Goal: Information Seeking & Learning: Learn about a topic

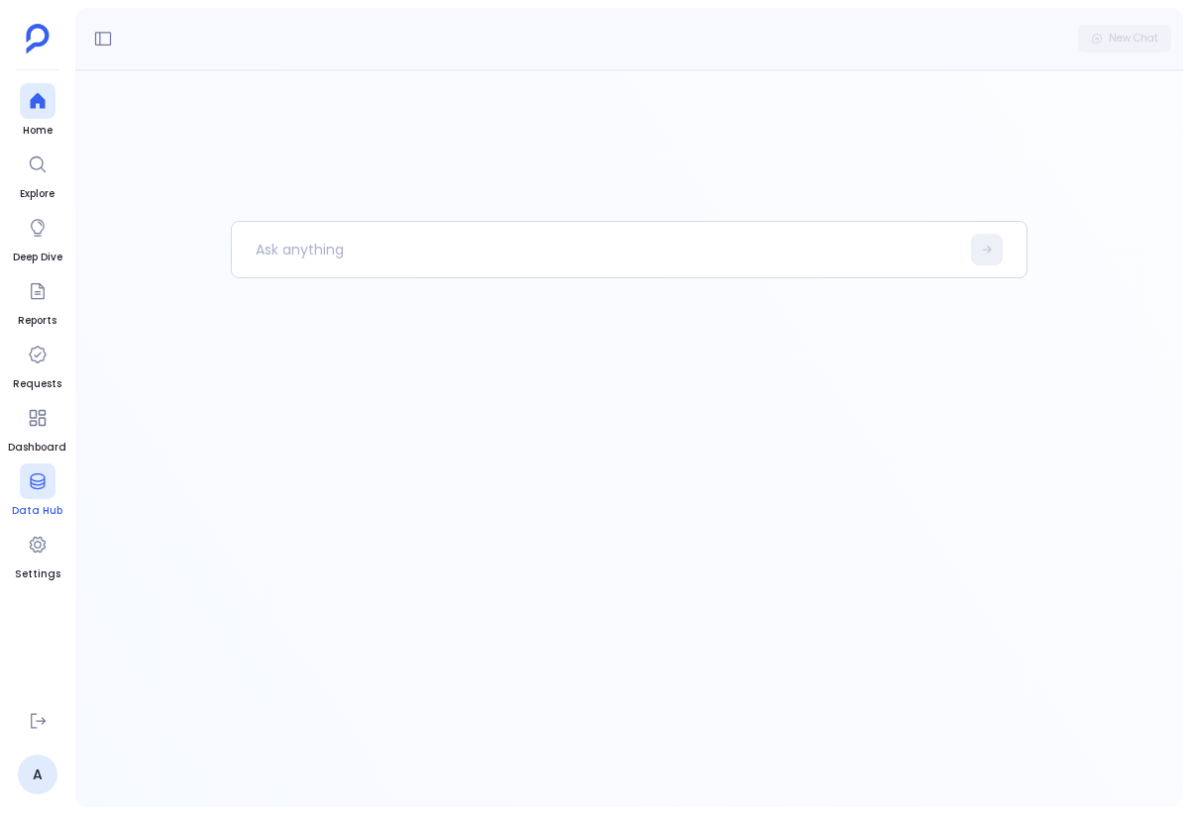
click at [44, 491] on div at bounding box center [38, 482] width 36 height 36
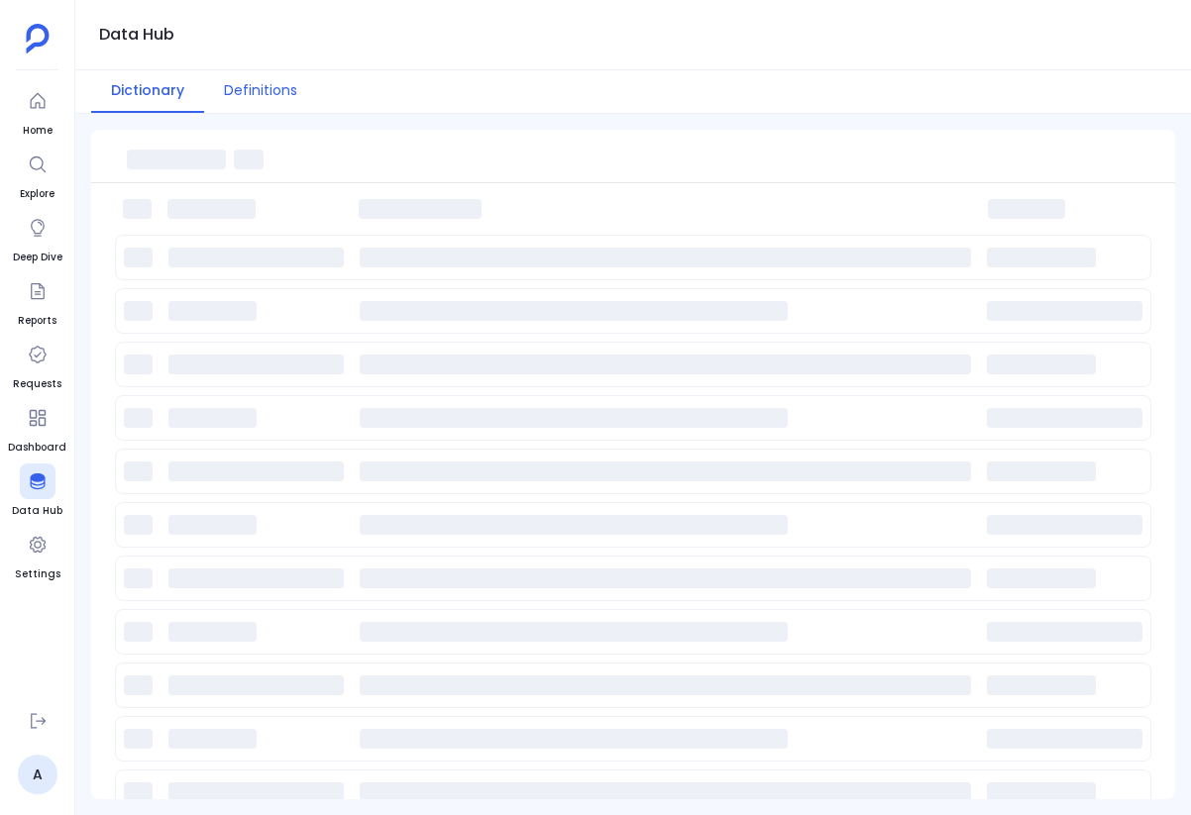
click at [239, 89] on button "Definitions" at bounding box center [260, 91] width 113 height 43
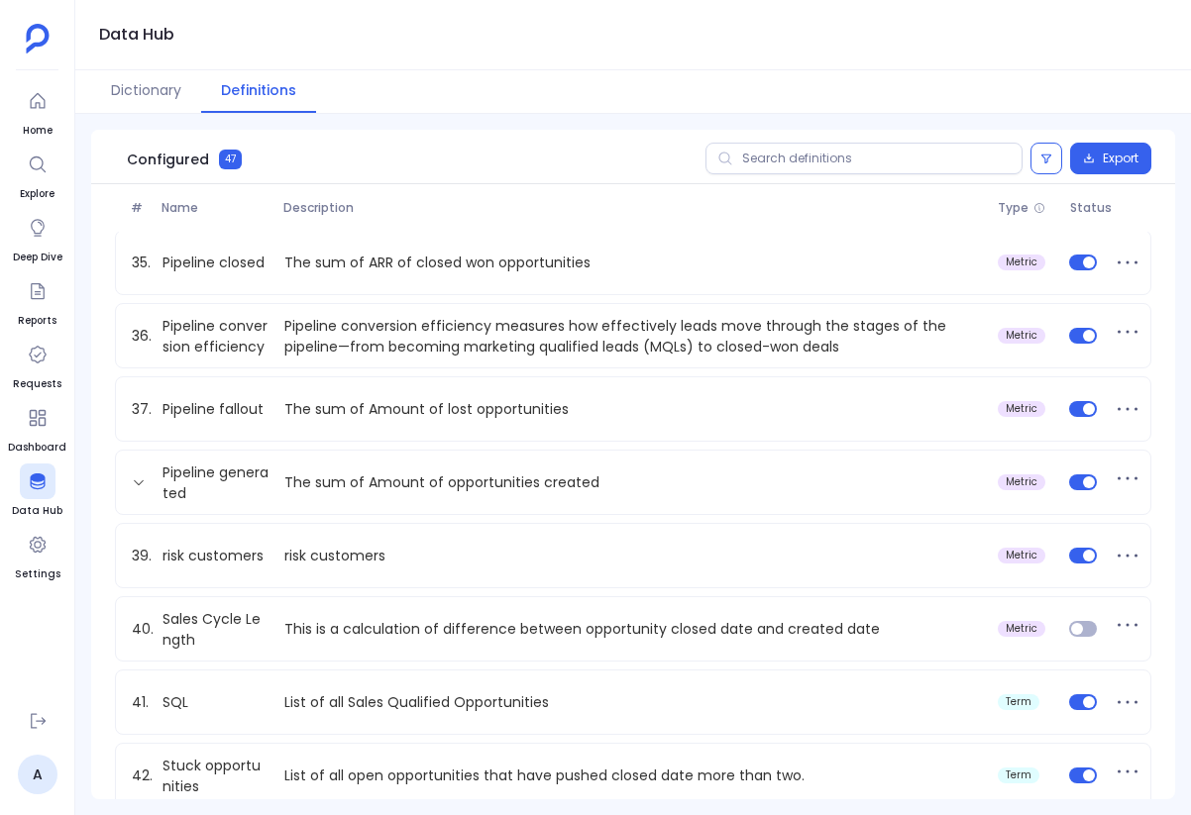
scroll to position [2493, 0]
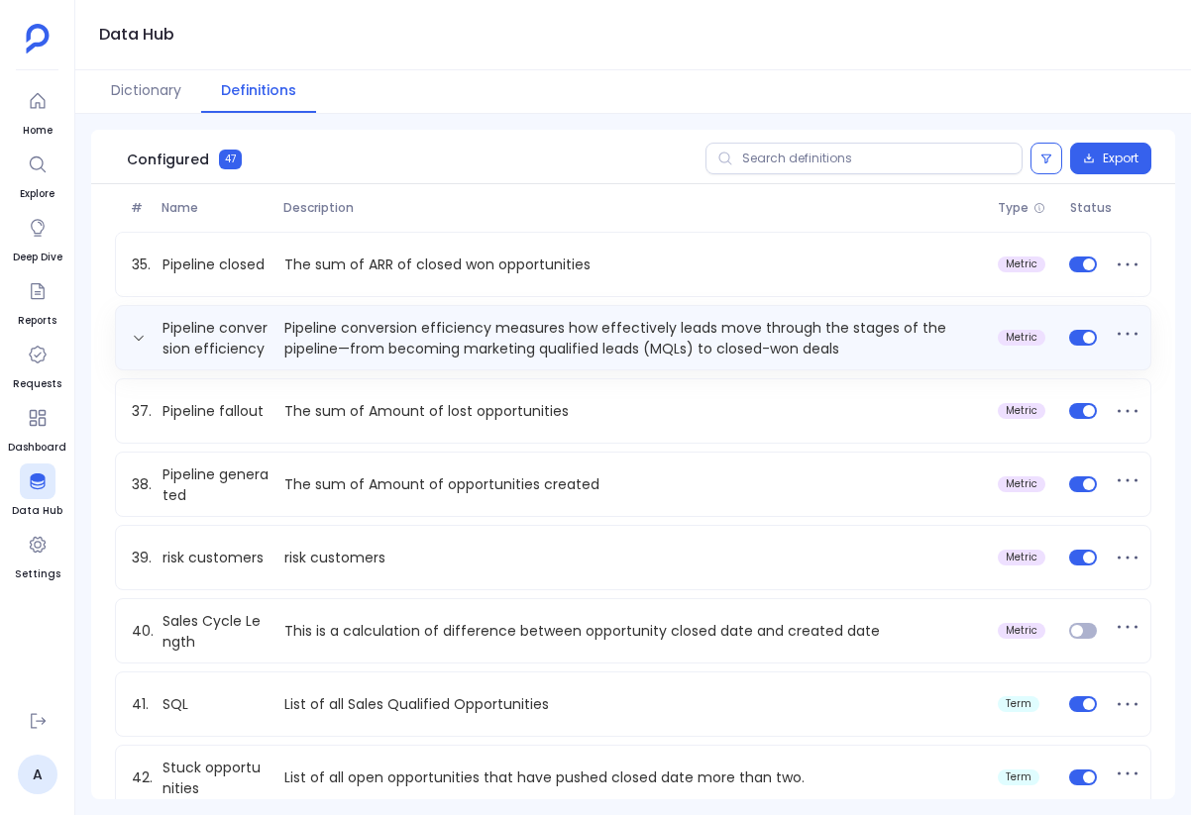
click at [297, 357] on p "Pipeline conversion efficiency measures how effectively leads move through the …" at bounding box center [632, 338] width 713 height 40
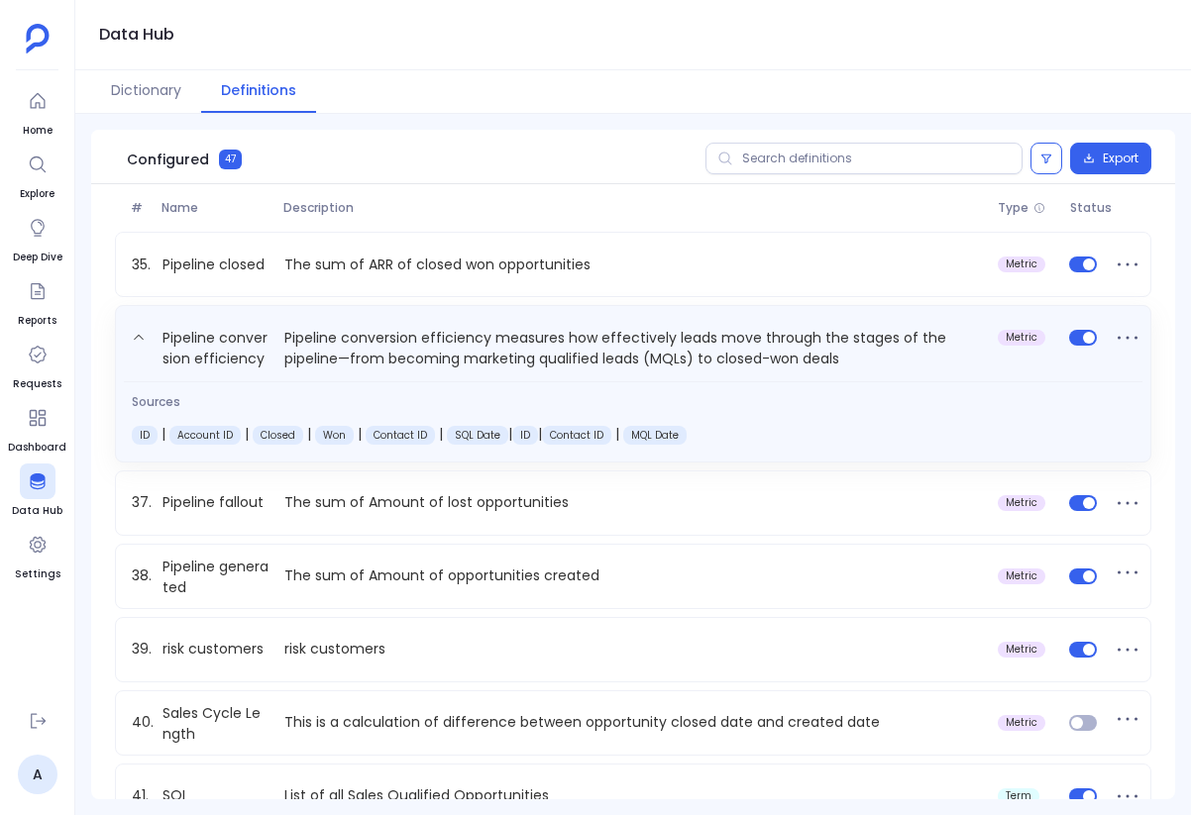
click at [311, 404] on span "Sources" at bounding box center [409, 402] width 555 height 16
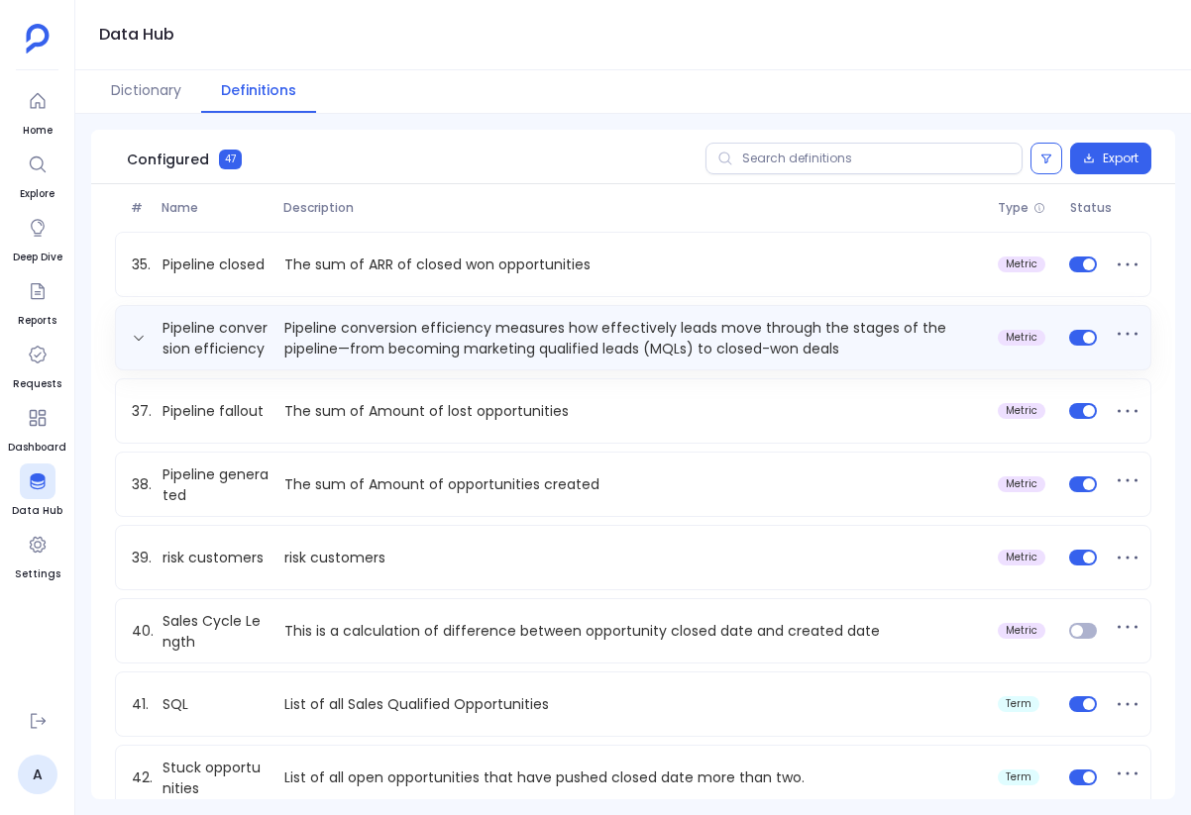
click at [233, 317] on div "Pipeline conversion efficiency Pipeline conversion efficiency measures how effe…" at bounding box center [633, 337] width 1036 height 65
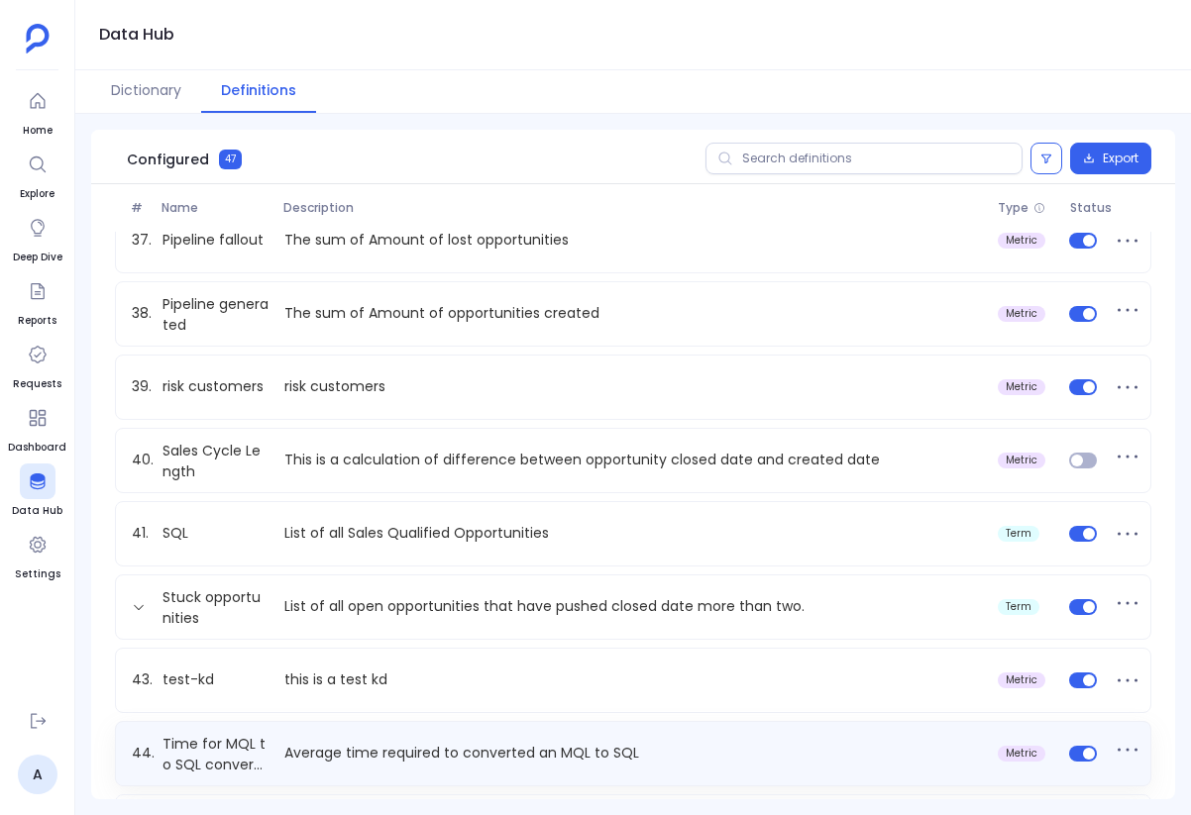
scroll to position [2750, 0]
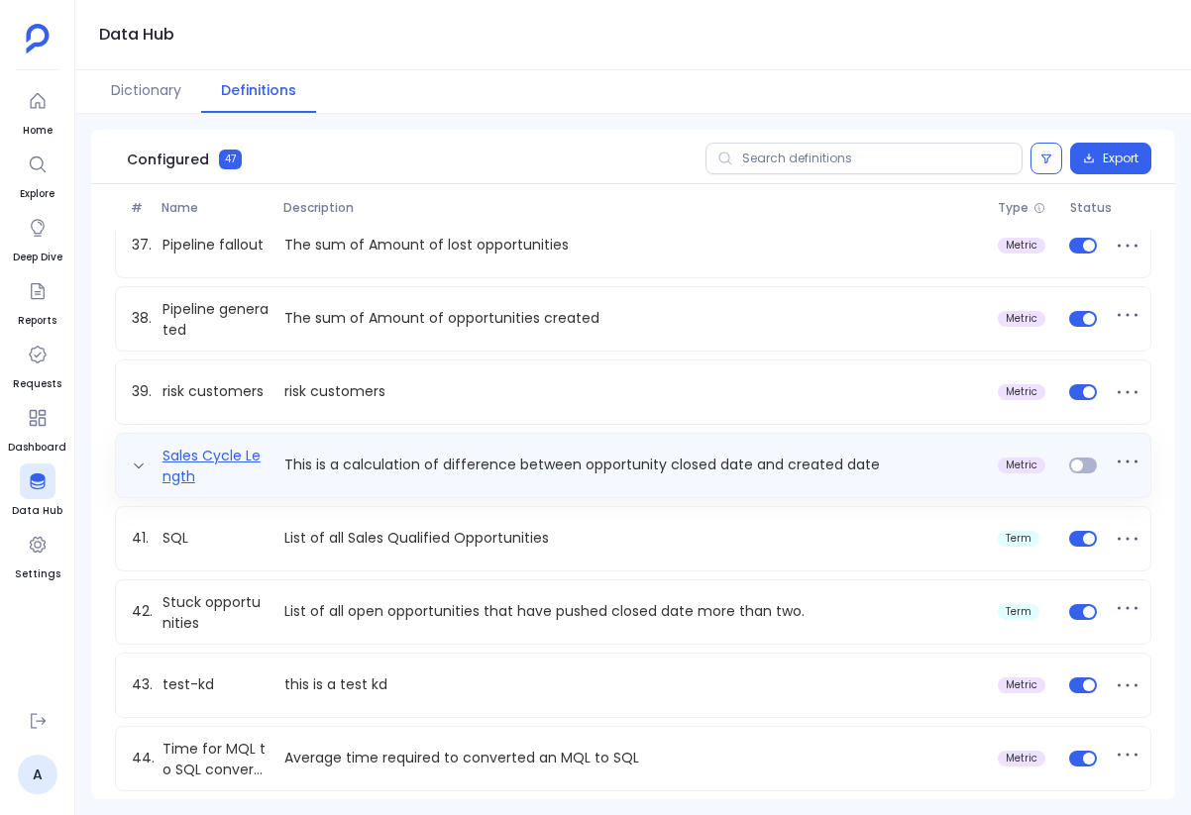
click at [215, 466] on link "Sales Cycle Length" at bounding box center [216, 466] width 122 height 40
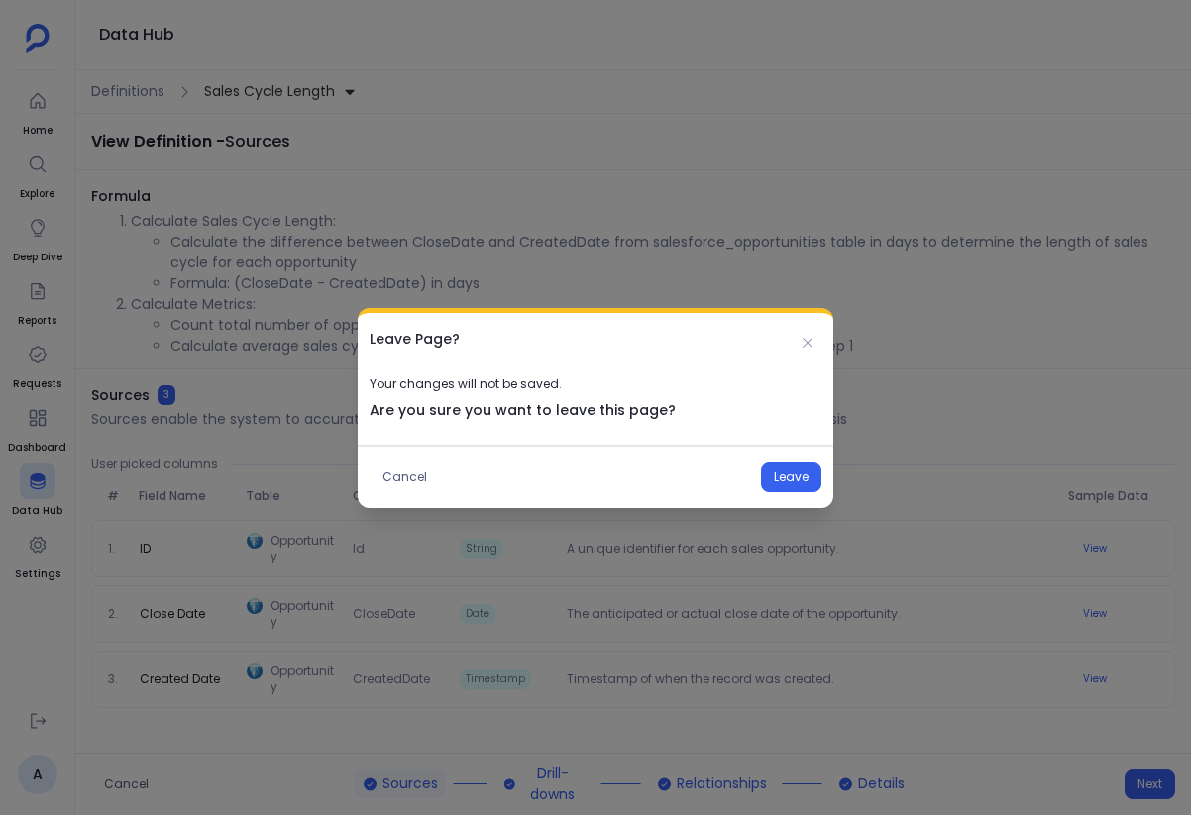
click at [792, 495] on div "Cancel Leave" at bounding box center [596, 476] width 476 height 63
click at [792, 479] on button "Leave" at bounding box center [791, 478] width 60 height 30
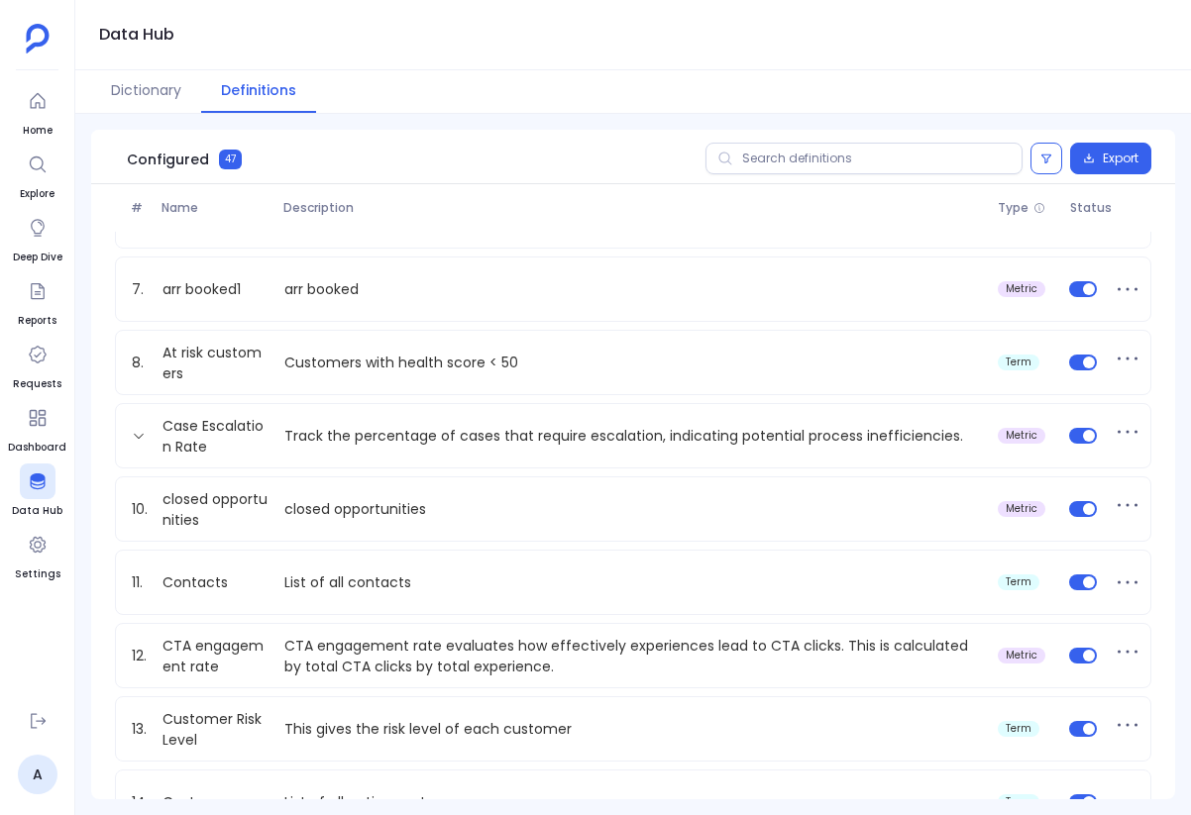
scroll to position [434, 0]
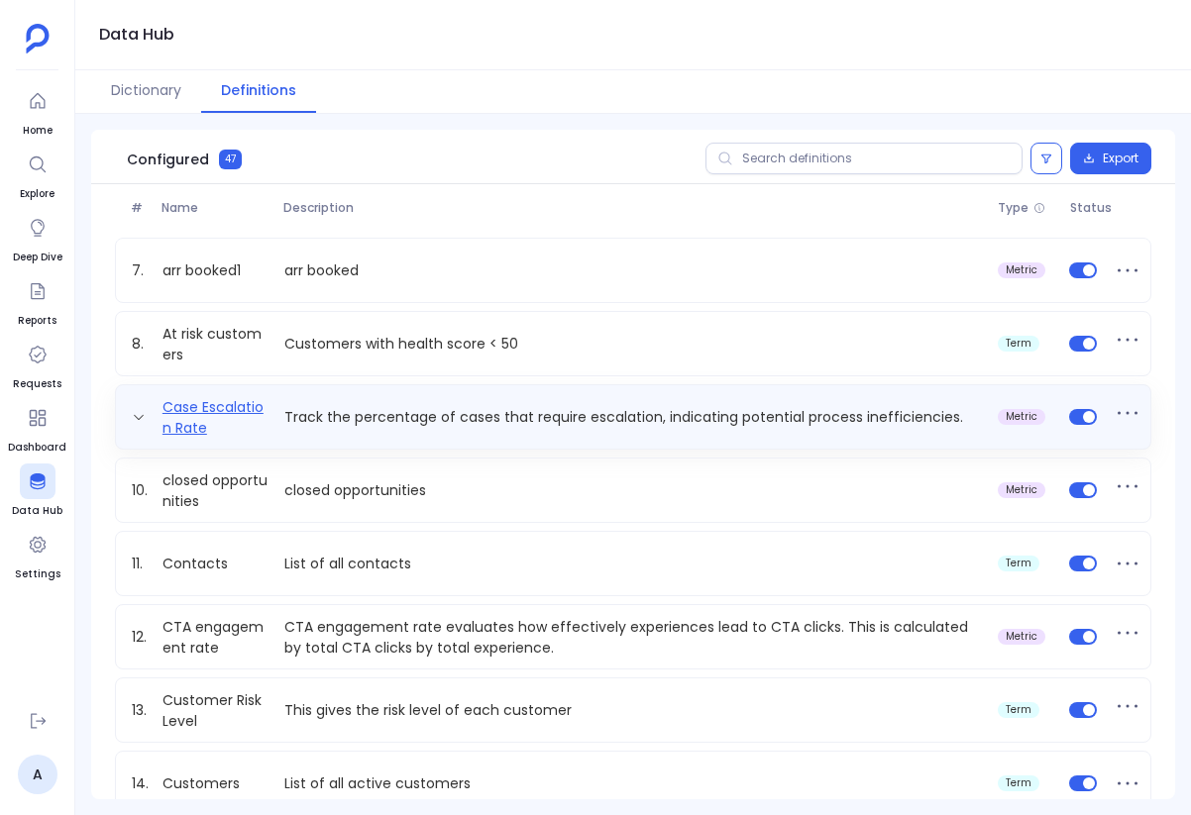
click at [228, 418] on link "Case Escalation Rate" at bounding box center [216, 417] width 122 height 40
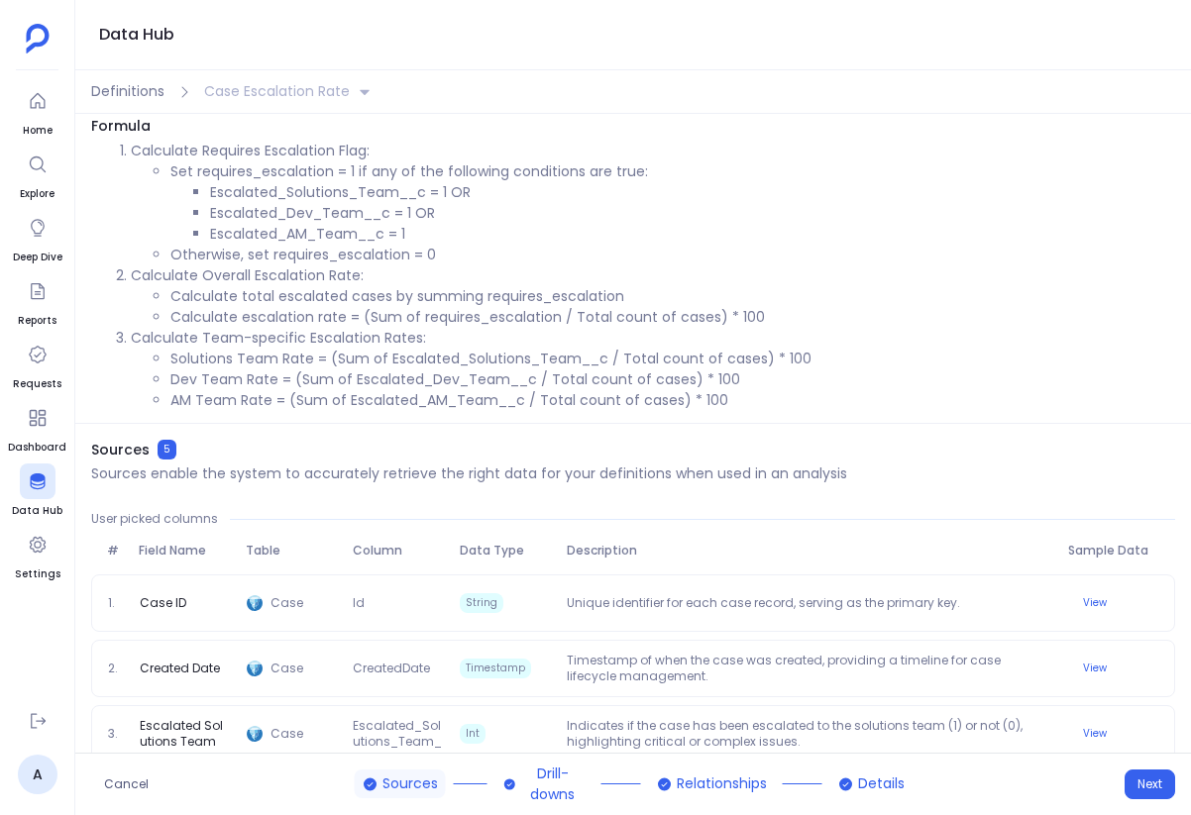
scroll to position [227, 0]
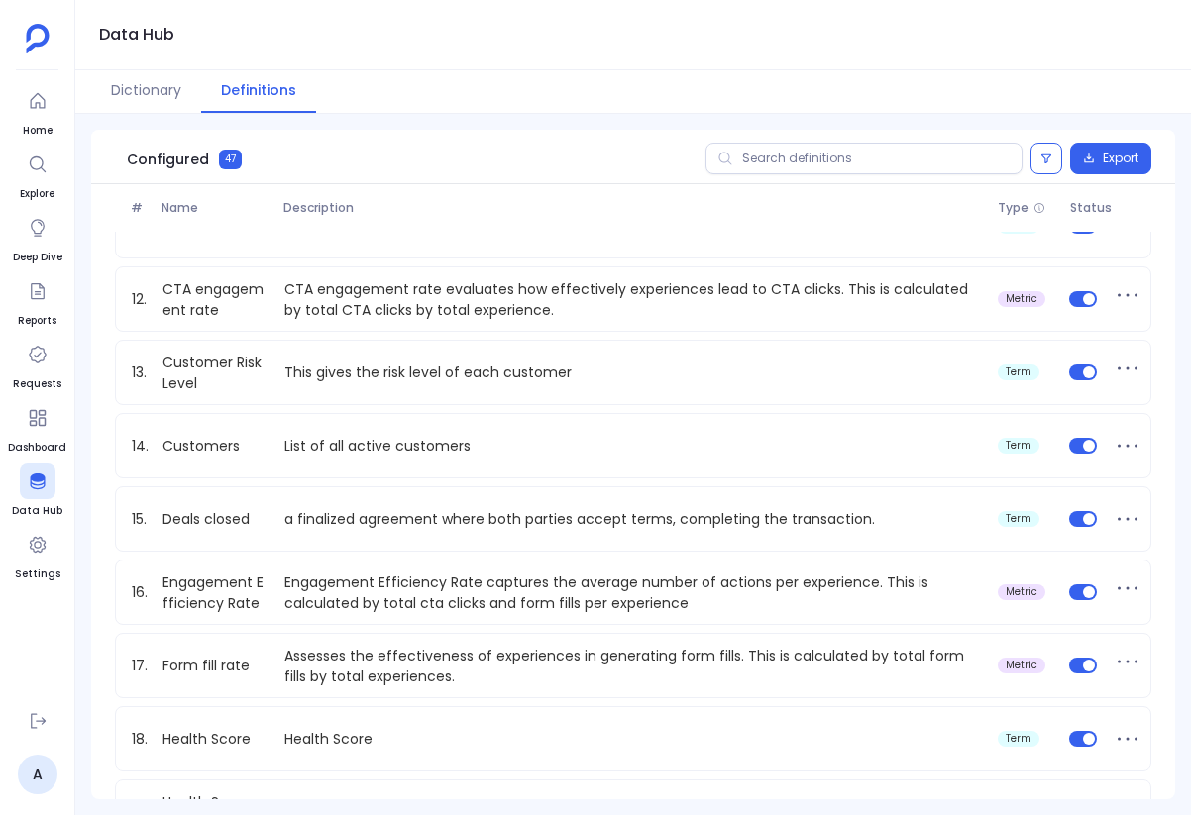
scroll to position [1237, 0]
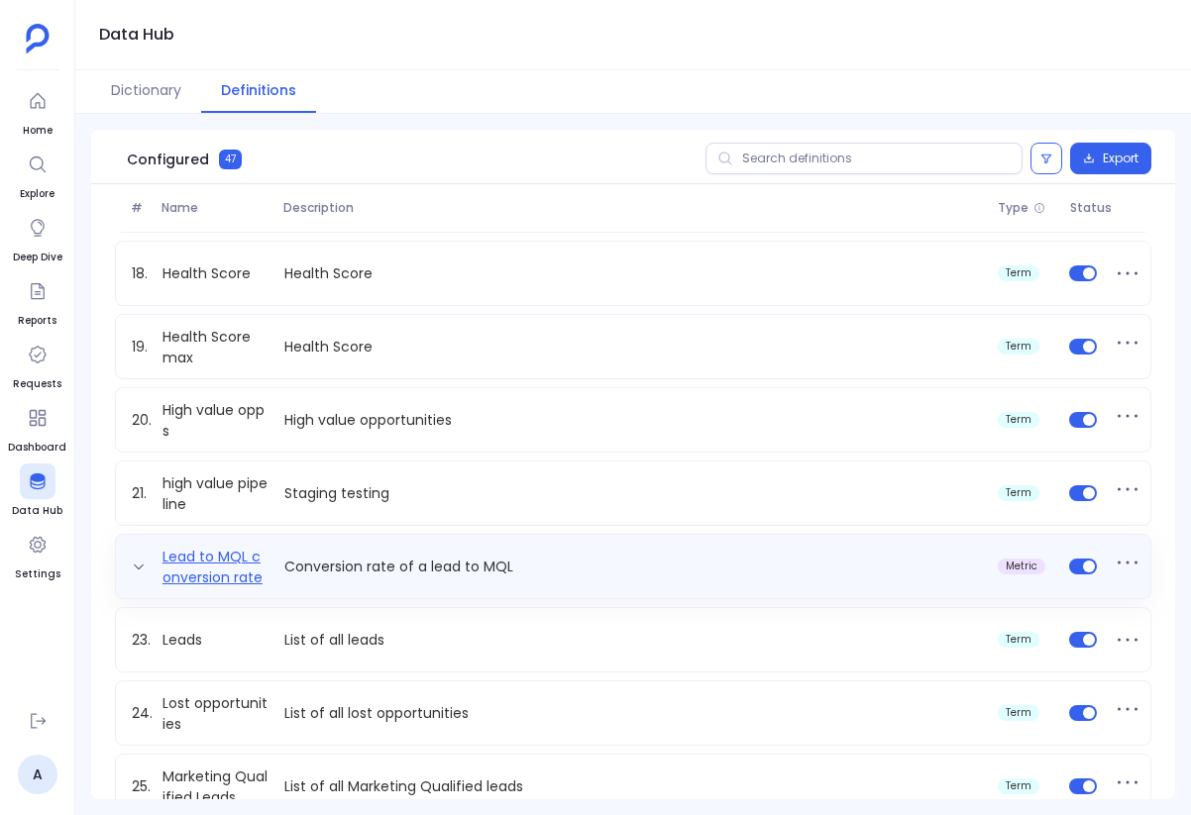
click at [250, 573] on link "Lead to MQL conversion rate" at bounding box center [216, 567] width 122 height 40
